Goal: Information Seeking & Learning: Learn about a topic

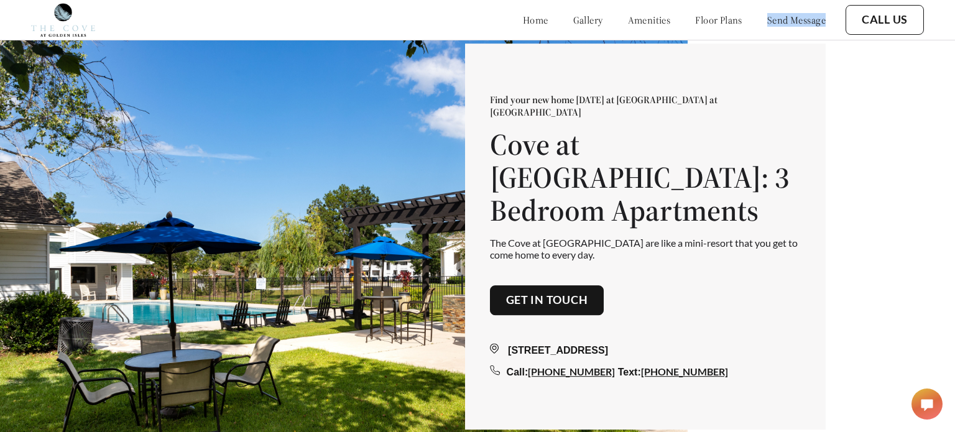
click at [745, 2] on div "home gallery amenities floor plans send message Call Us" at bounding box center [477, 20] width 893 height 40
click at [836, 61] on div "Find your new home today at The Cove at Golden Isles Cove at Golden Isles: 3 Be…" at bounding box center [477, 236] width 955 height 472
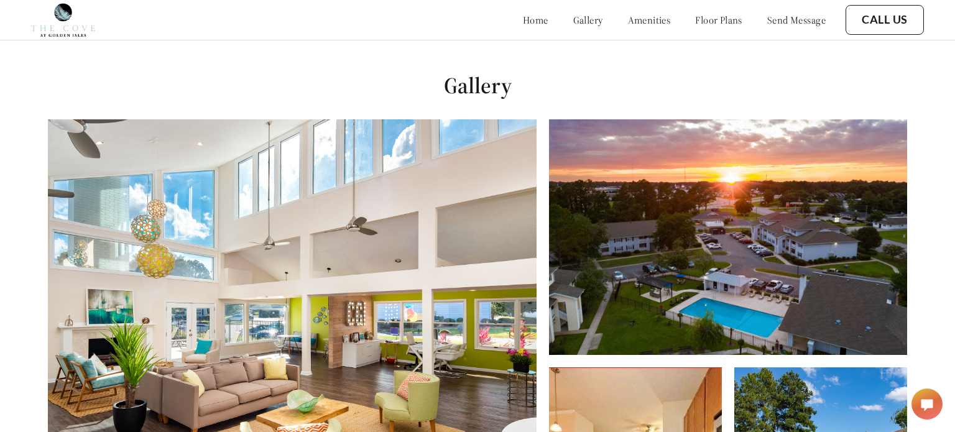
scroll to position [432, 0]
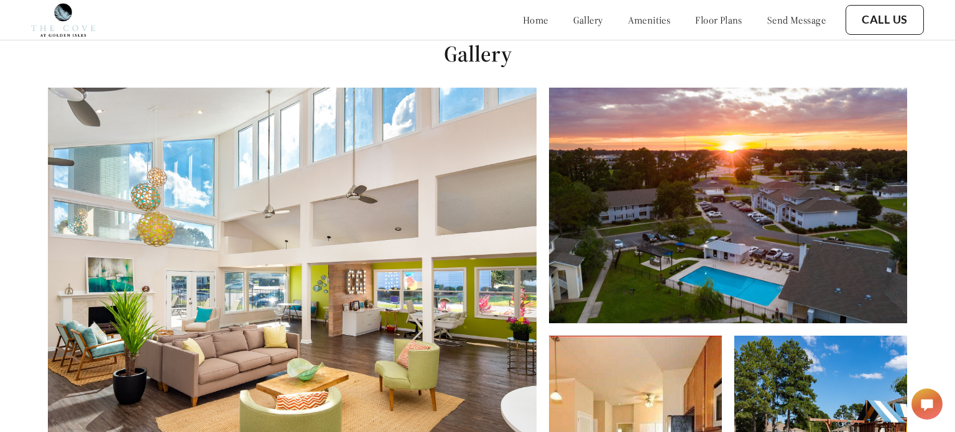
drag, startPoint x: 417, startPoint y: 56, endPoint x: 533, endPoint y: 58, distance: 115.6
click at [533, 58] on h1 "Gallery" at bounding box center [477, 54] width 955 height 28
copy h1 "Gallery"
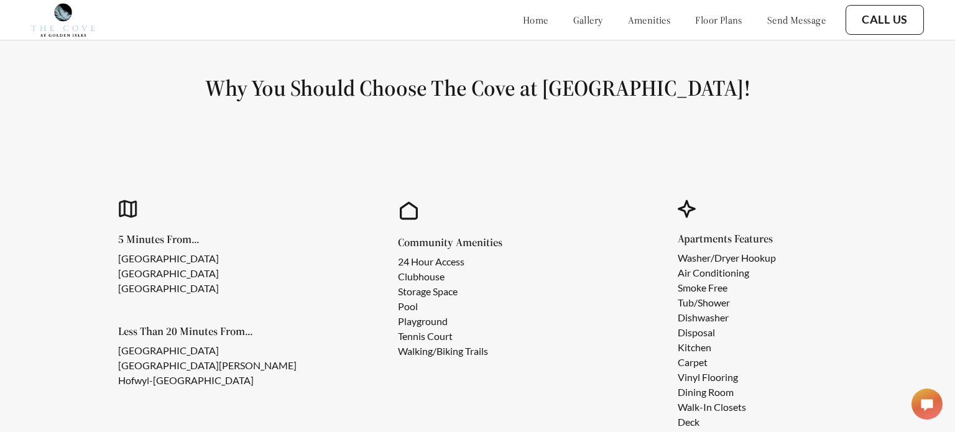
scroll to position [985, 0]
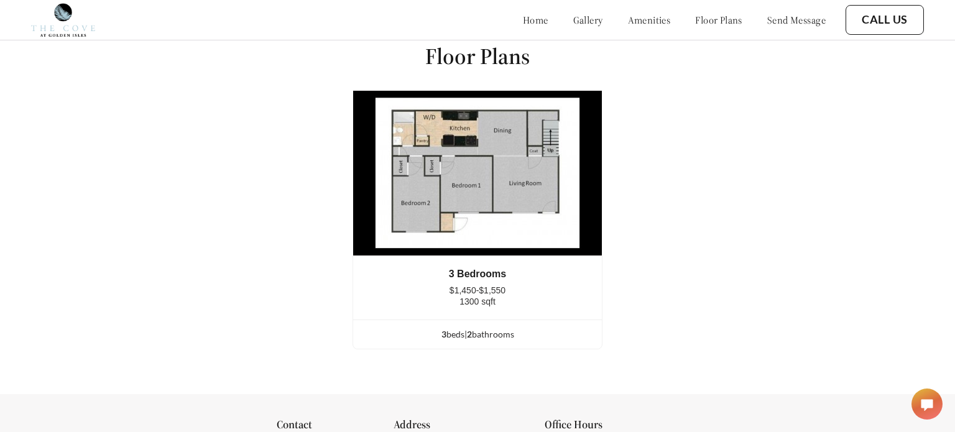
scroll to position [1477, 0]
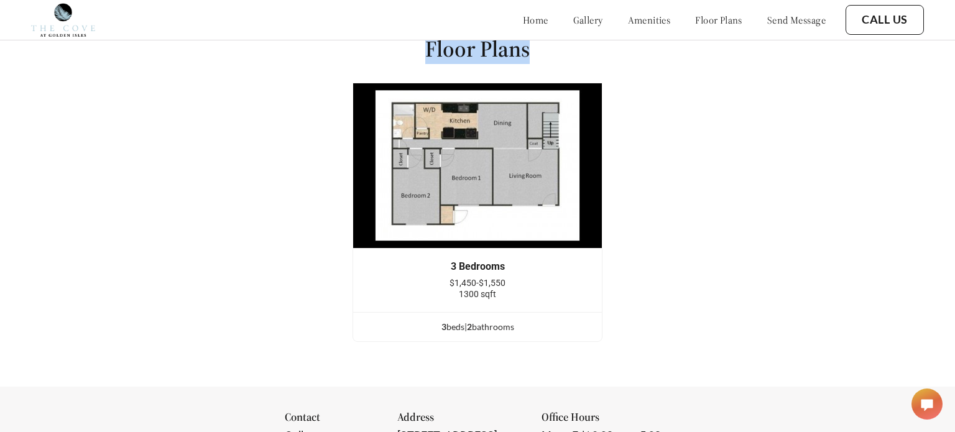
drag, startPoint x: 403, startPoint y: 46, endPoint x: 546, endPoint y: 46, distance: 143.0
click at [546, 46] on div "Floor Plans 3 Bedrooms $1,450-$1,550 1300 sqft 3 bed s | 2 bathroom s 3 Bedroom…" at bounding box center [477, 193] width 955 height 387
copy h1 "Floor Plans"
